Goal: Task Accomplishment & Management: Complete application form

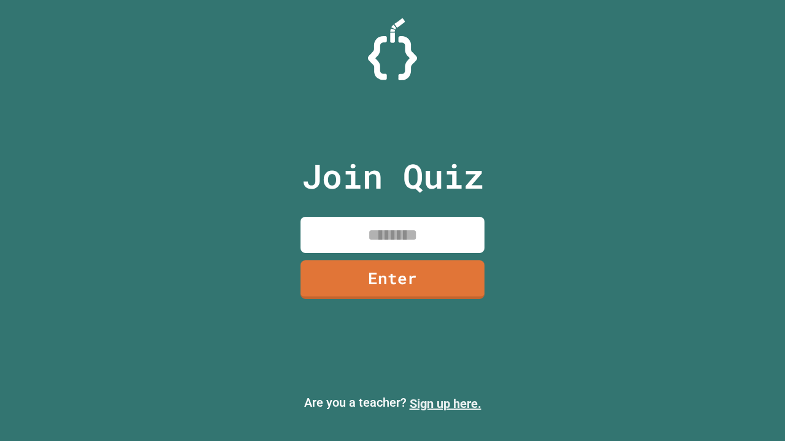
click at [445, 404] on link "Sign up here." at bounding box center [446, 404] width 72 height 15
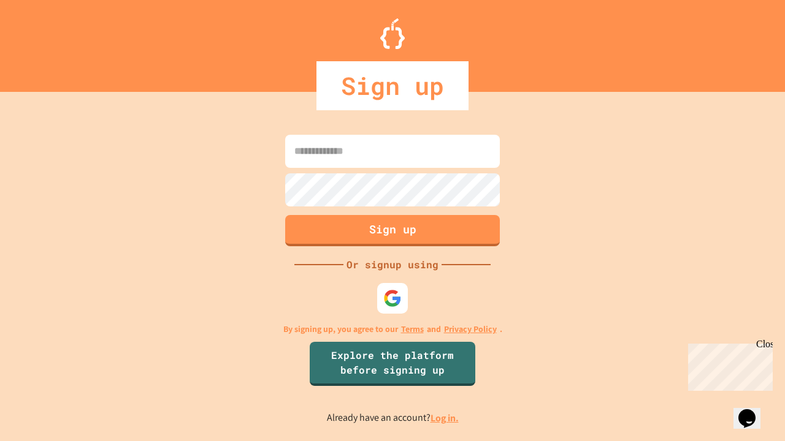
click at [445, 418] on link "Log in." at bounding box center [444, 418] width 28 height 13
